Goal: Information Seeking & Learning: Learn about a topic

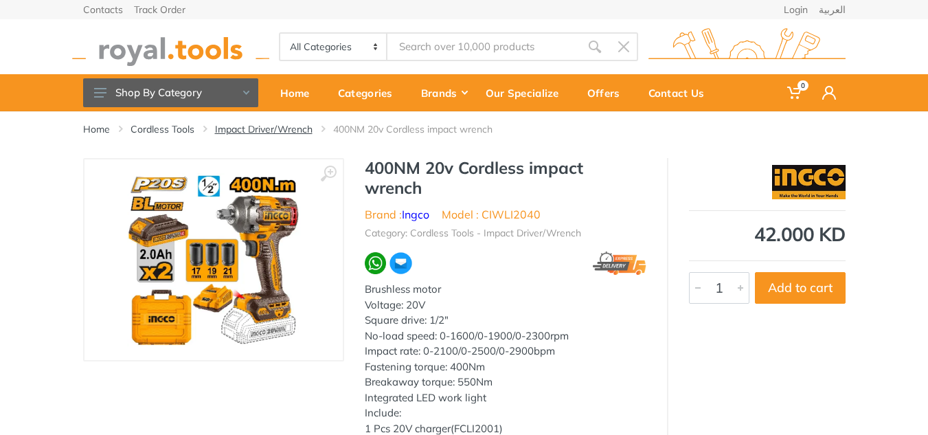
click at [300, 126] on link "Impact Driver/Wrench" at bounding box center [264, 129] width 98 height 14
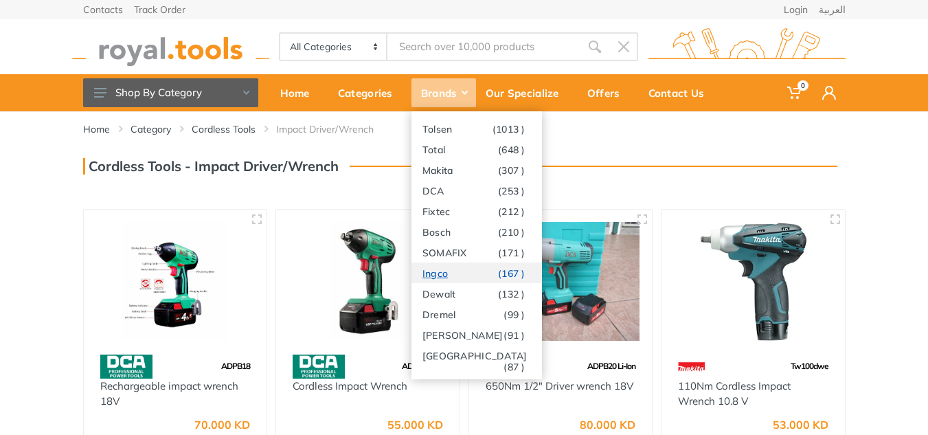
click at [457, 275] on link "Ingco (167 )" at bounding box center [477, 272] width 131 height 21
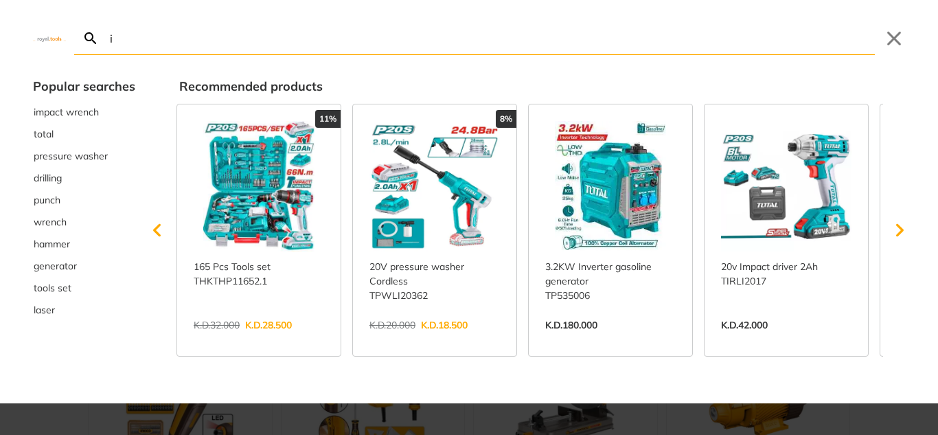
type input "im"
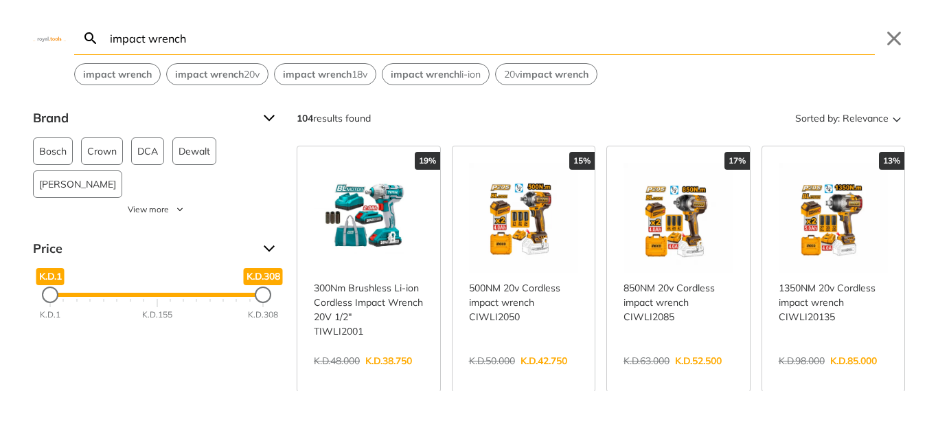
type input "impact wrench"
click at [645, 375] on link "View more →" at bounding box center [679, 375] width 110 height 0
